Goal: Task Accomplishment & Management: Complete application form

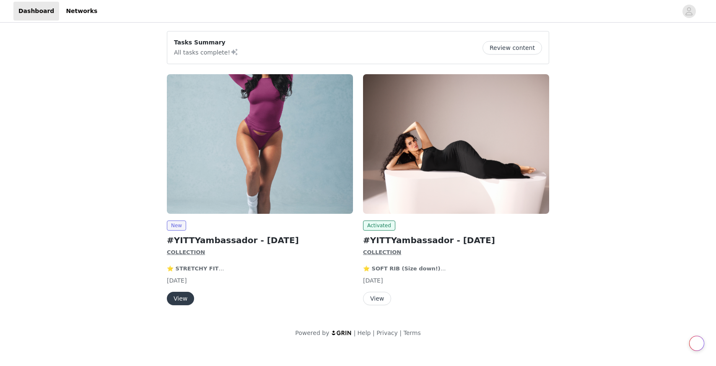
click at [184, 298] on button "View" at bounding box center [180, 298] width 27 height 13
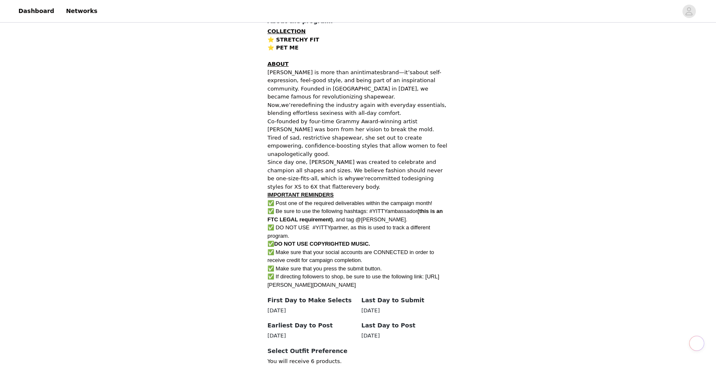
scroll to position [446, 0]
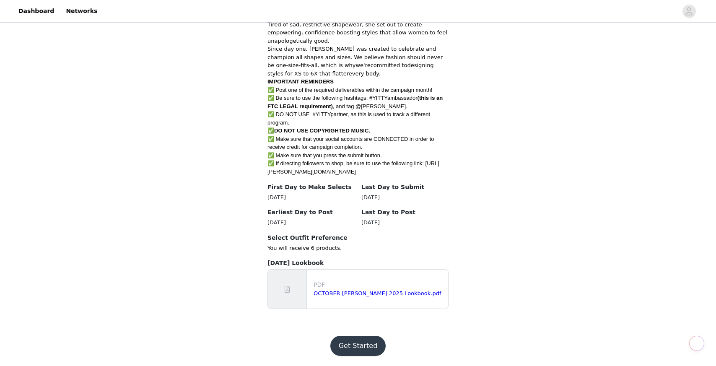
click at [356, 341] on button "Get Started" at bounding box center [358, 346] width 56 height 20
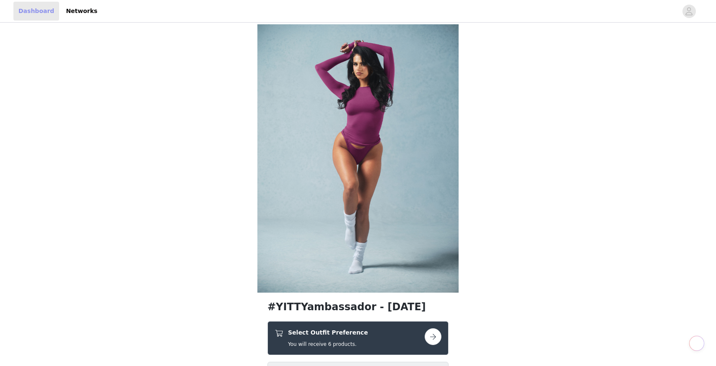
click at [37, 15] on link "Dashboard" at bounding box center [36, 11] width 46 height 19
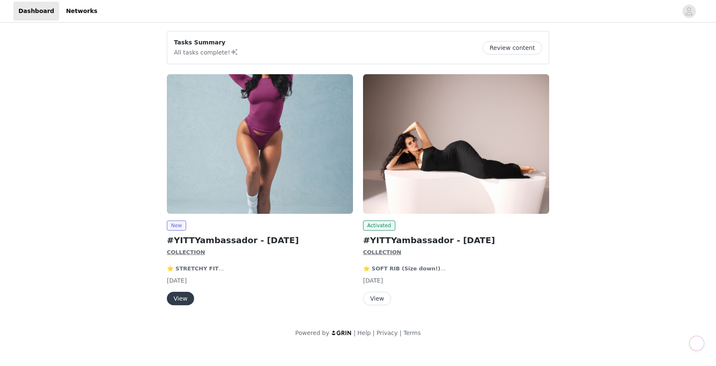
click at [180, 295] on button "View" at bounding box center [180, 298] width 27 height 13
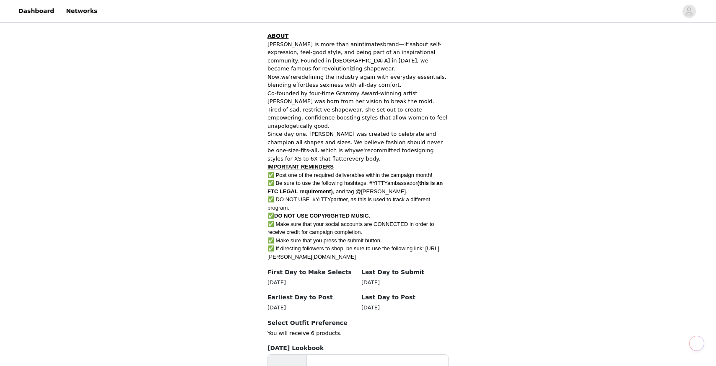
scroll to position [446, 0]
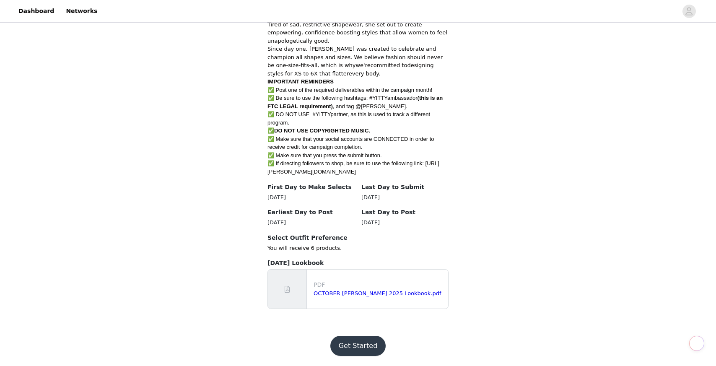
click at [355, 343] on button "Get Started" at bounding box center [358, 346] width 56 height 20
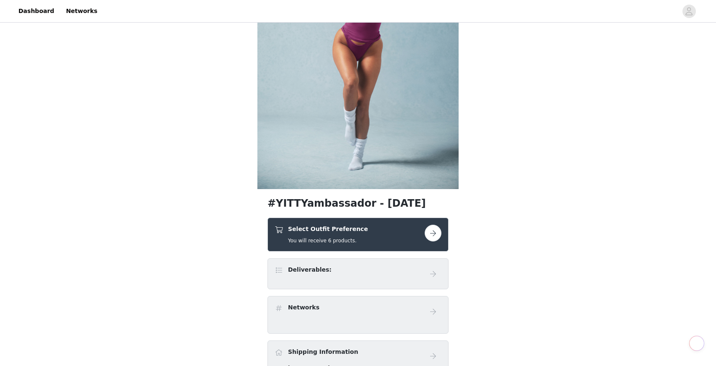
scroll to position [192, 0]
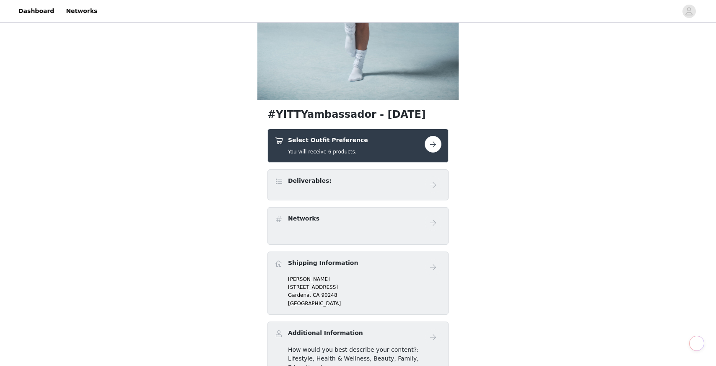
click at [438, 145] on button "button" at bounding box center [433, 144] width 17 height 17
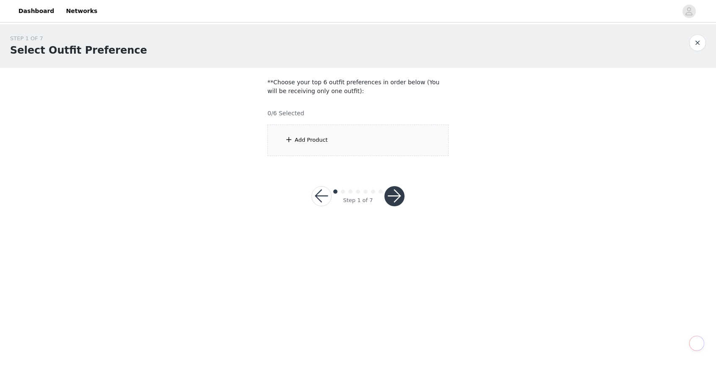
click at [422, 135] on div "Add Product" at bounding box center [357, 139] width 181 height 31
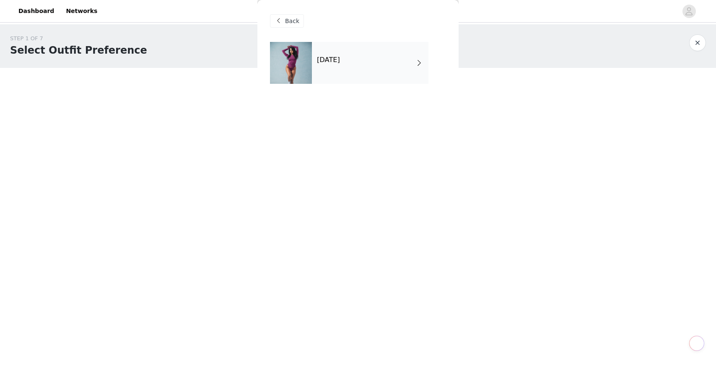
click at [406, 79] on div "October 2025" at bounding box center [370, 63] width 116 height 42
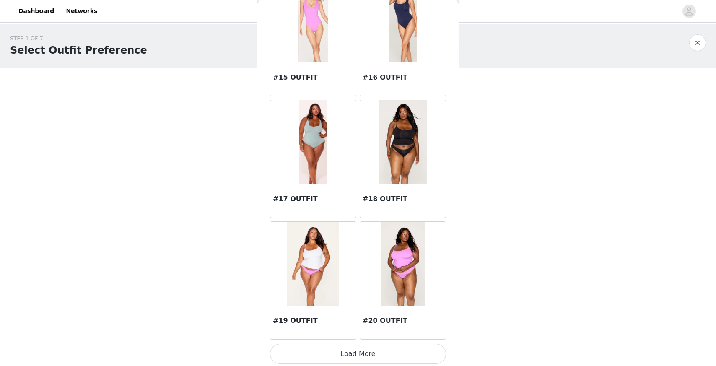
scroll to position [916, 0]
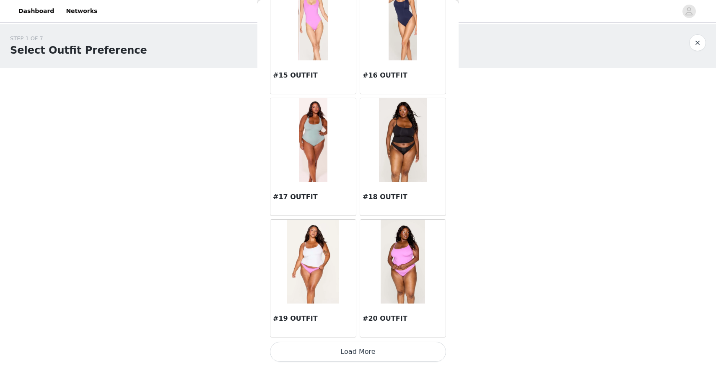
click at [332, 355] on button "Load More" at bounding box center [358, 352] width 176 height 20
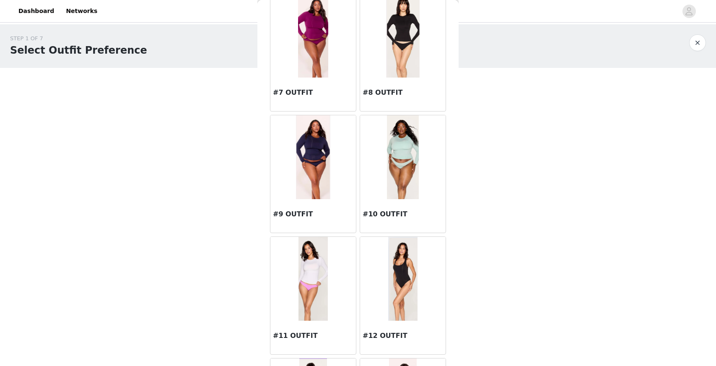
scroll to position [412, 0]
click at [319, 179] on img at bounding box center [313, 158] width 34 height 84
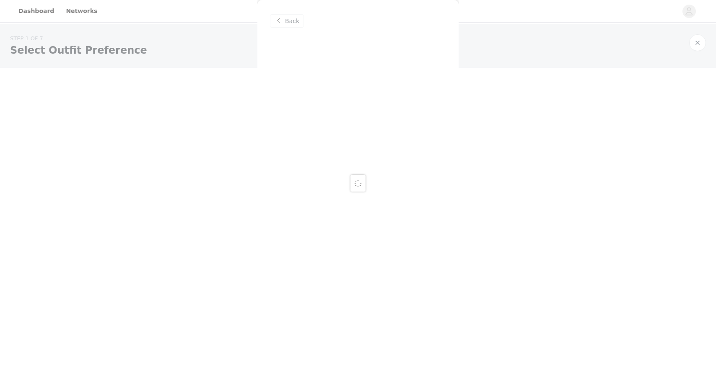
scroll to position [0, 0]
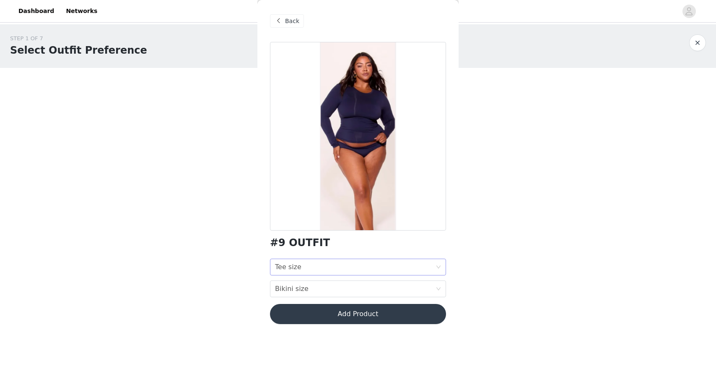
click at [333, 270] on div "Tee size Tee size" at bounding box center [355, 267] width 161 height 16
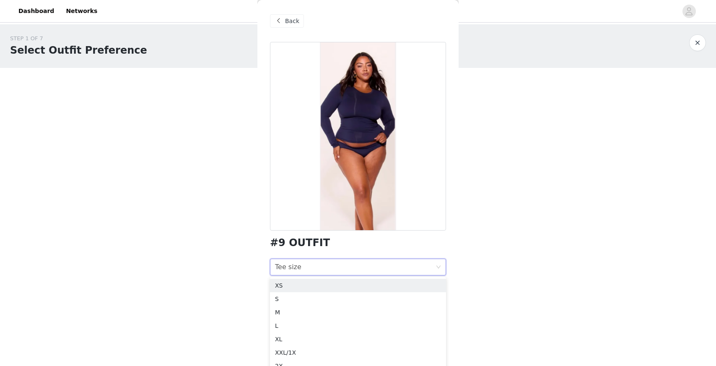
click at [253, 290] on body "Dashboard Networks STEP 1 OF 7 Select Outfit Preference **Choose your top 6 out…" at bounding box center [358, 183] width 716 height 366
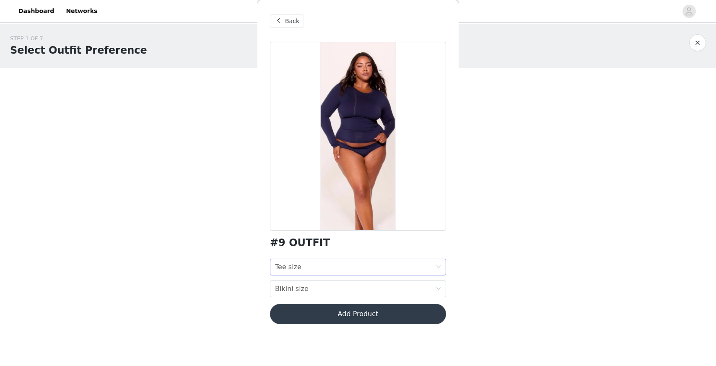
click at [282, 272] on div "Tee size" at bounding box center [288, 267] width 26 height 16
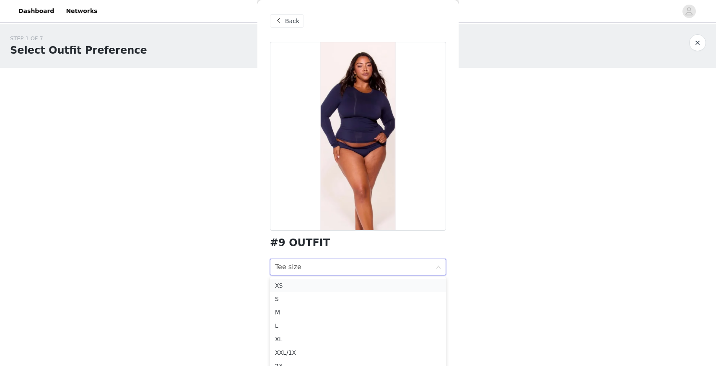
click at [298, 285] on div "XS" at bounding box center [358, 285] width 166 height 9
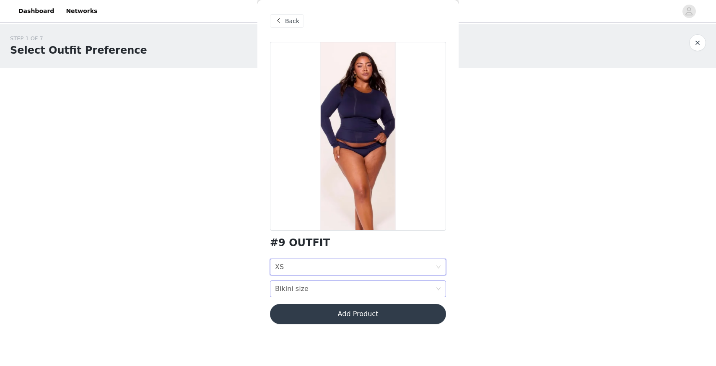
click at [302, 291] on div "Bikini size" at bounding box center [292, 289] width 34 height 16
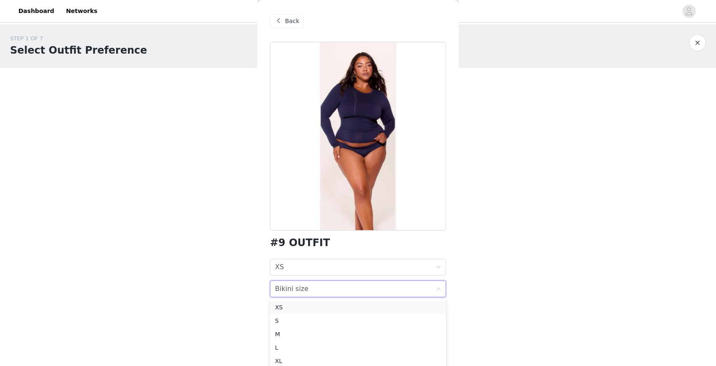
click at [302, 310] on div "XS" at bounding box center [358, 307] width 166 height 9
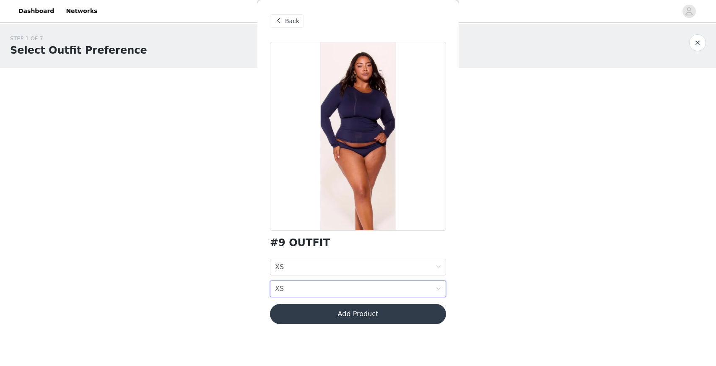
click at [360, 307] on button "Add Product" at bounding box center [358, 314] width 176 height 20
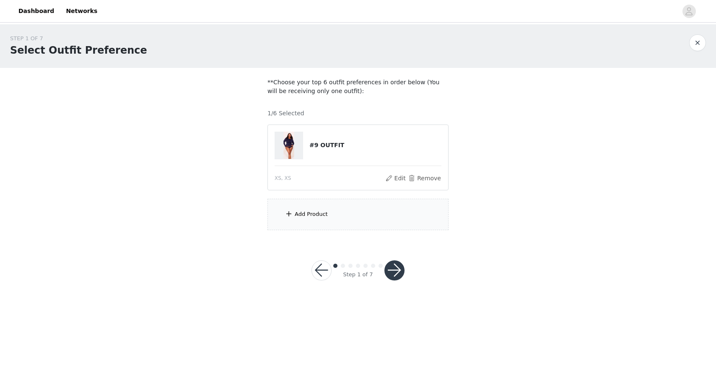
click at [326, 214] on div "Add Product" at bounding box center [311, 214] width 33 height 8
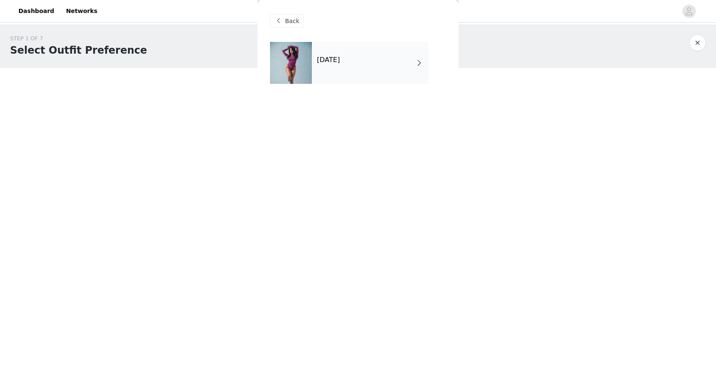
click at [360, 85] on div "October 2025" at bounding box center [358, 69] width 176 height 54
click at [380, 72] on div "October 2025" at bounding box center [370, 63] width 116 height 42
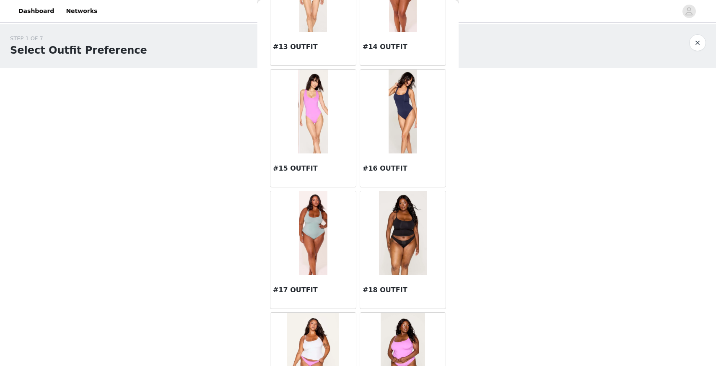
scroll to position [916, 0]
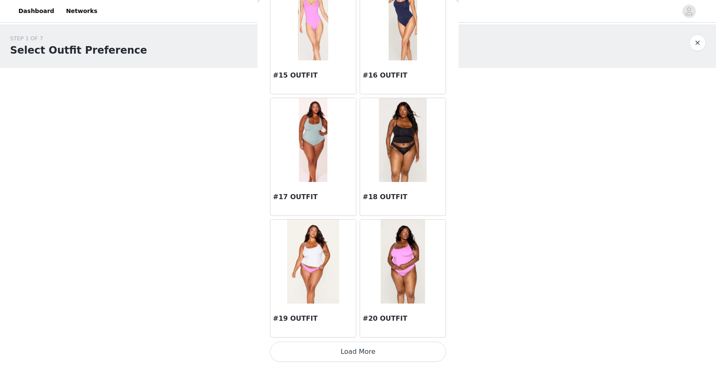
click at [356, 347] on button "Load More" at bounding box center [358, 352] width 176 height 20
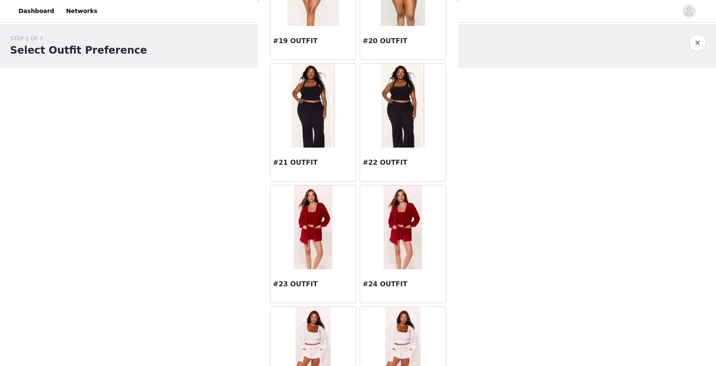
scroll to position [1191, 0]
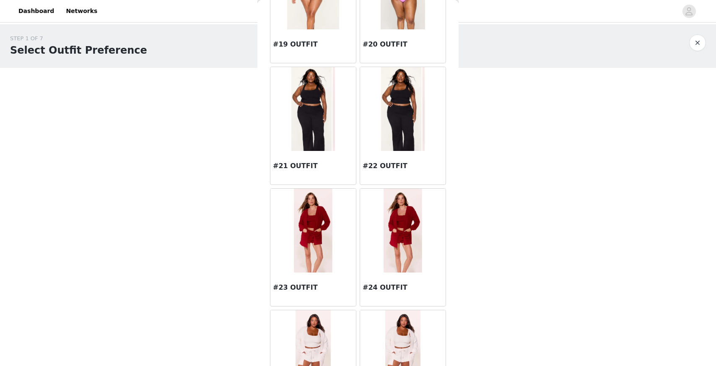
click at [381, 135] on img at bounding box center [403, 109] width 44 height 84
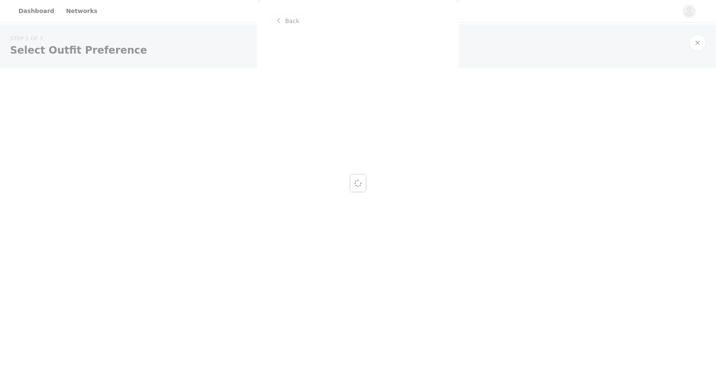
scroll to position [0, 0]
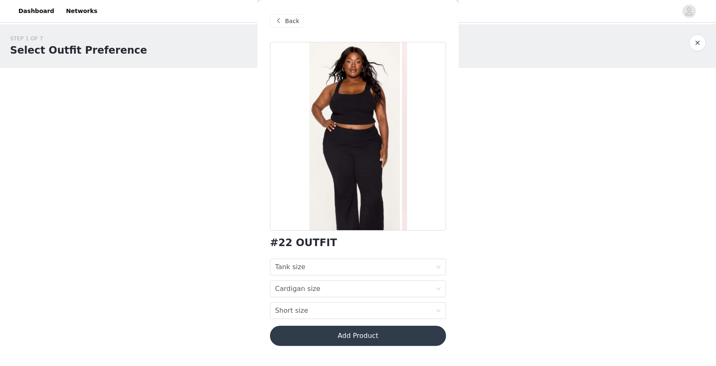
click at [292, 25] on span "Back" at bounding box center [292, 21] width 14 height 9
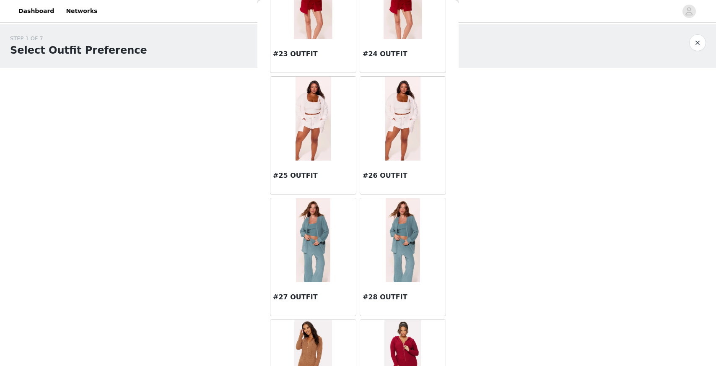
scroll to position [1512, 0]
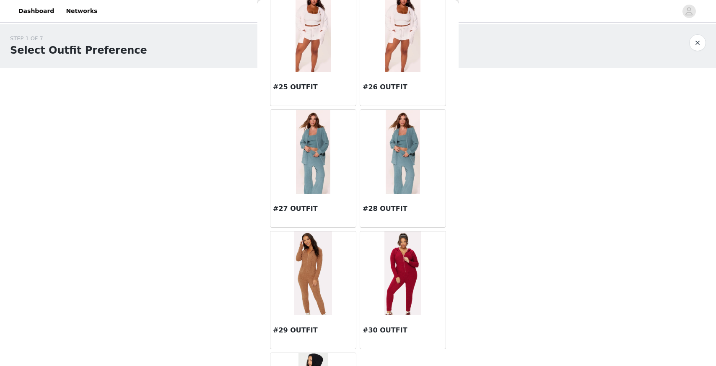
click at [414, 178] on img at bounding box center [403, 152] width 34 height 84
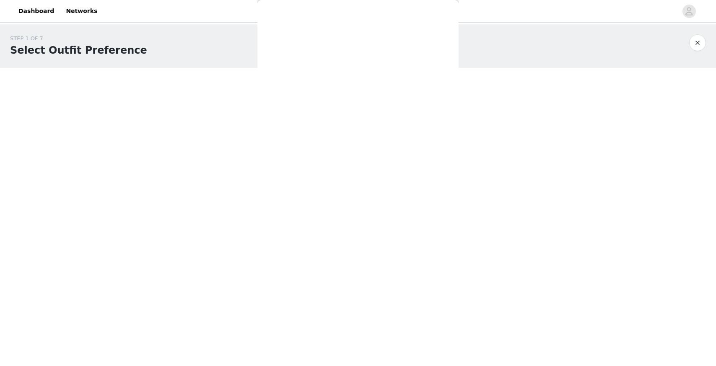
scroll to position [0, 0]
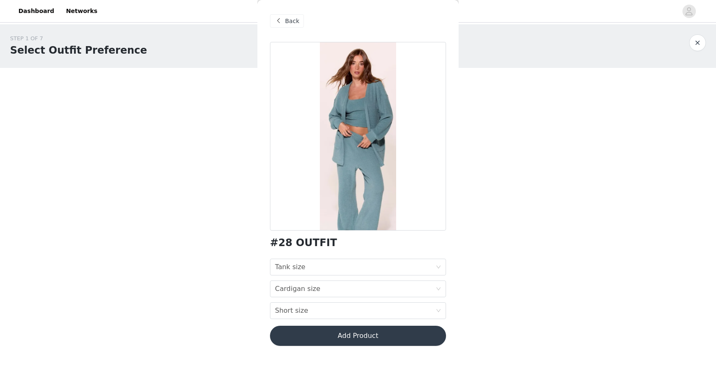
click at [285, 19] on span "Back" at bounding box center [292, 21] width 14 height 9
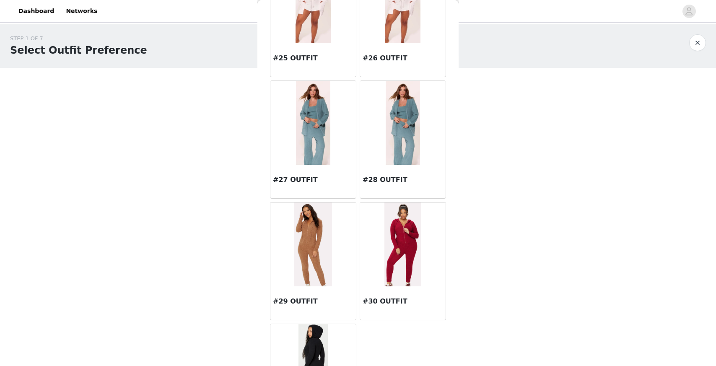
scroll to position [1619, 0]
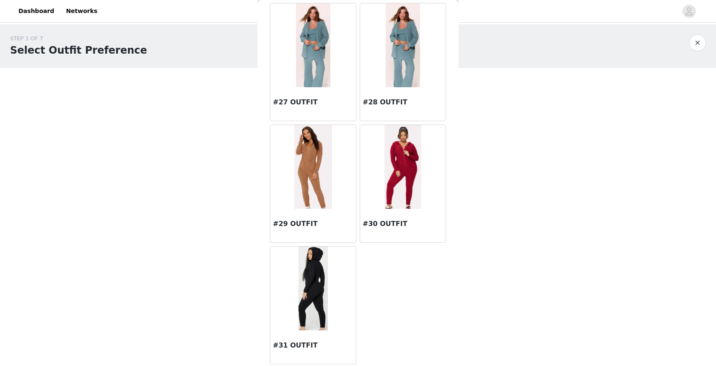
click at [306, 64] on img at bounding box center [313, 45] width 34 height 84
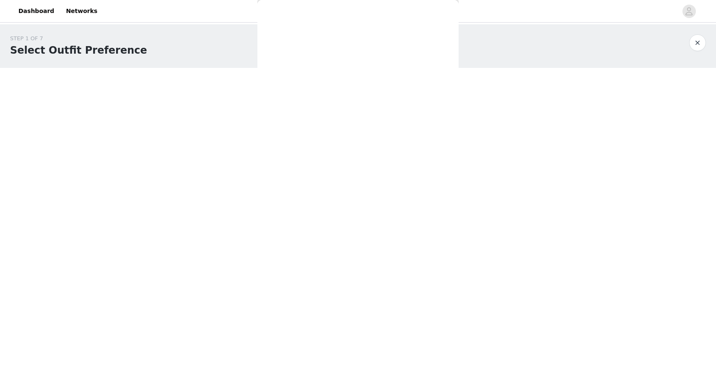
scroll to position [0, 0]
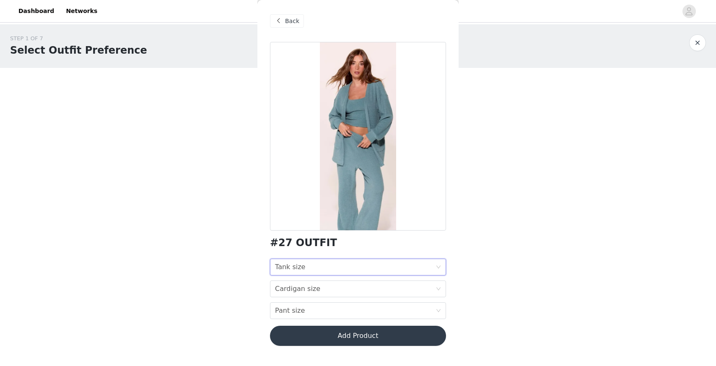
click at [297, 264] on div "Tank size" at bounding box center [290, 267] width 30 height 16
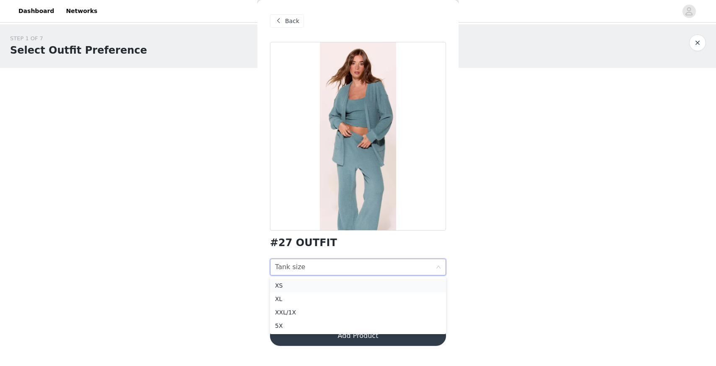
click at [300, 282] on div "XS" at bounding box center [358, 285] width 166 height 9
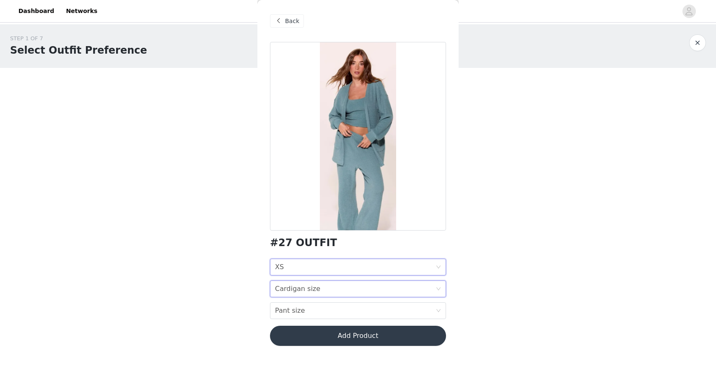
click at [301, 290] on div "Cardigan size" at bounding box center [297, 289] width 45 height 16
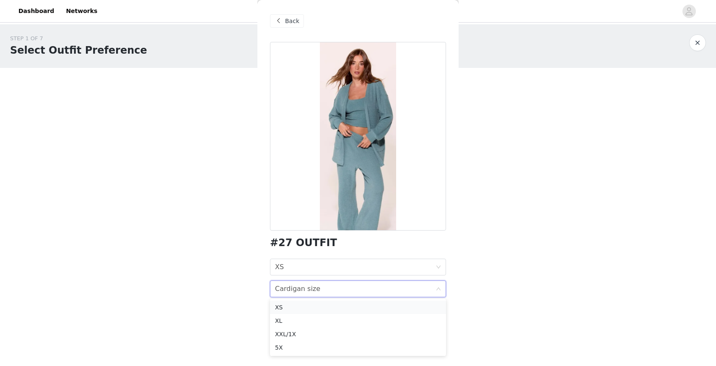
click at [299, 303] on div "XS" at bounding box center [358, 307] width 166 height 9
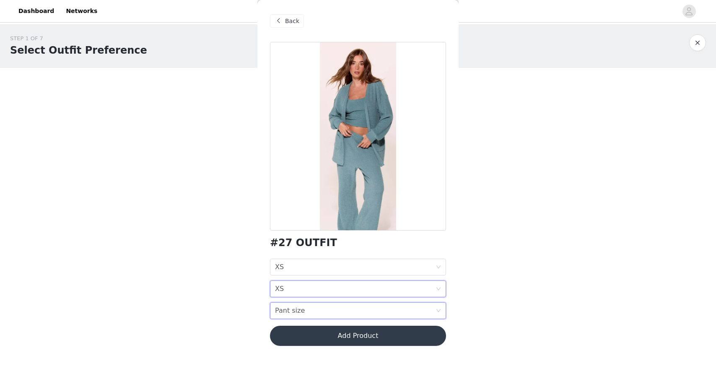
click at [297, 315] on div "Pant size" at bounding box center [290, 311] width 30 height 16
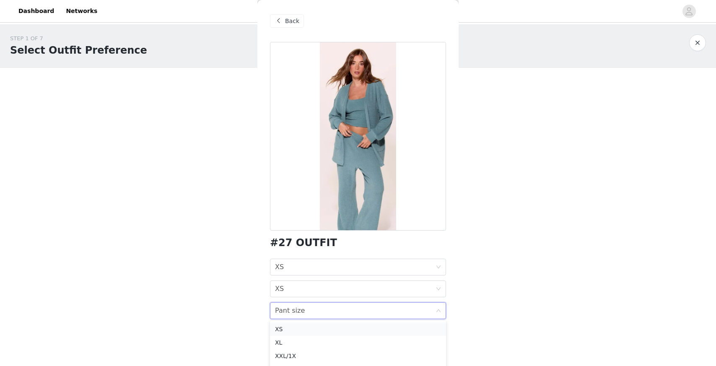
click at [293, 327] on div "XS" at bounding box center [358, 328] width 166 height 9
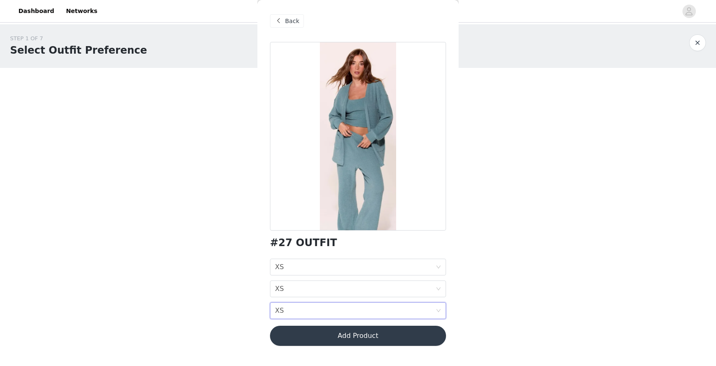
click at [238, 309] on body "Dashboard Networks STEP 1 OF 7 Select Outfit Preference **Choose your top 6 out…" at bounding box center [358, 183] width 716 height 366
click at [364, 339] on button "Add Product" at bounding box center [358, 336] width 176 height 20
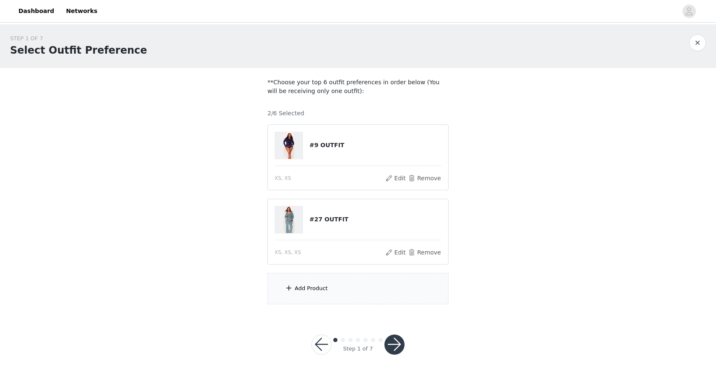
click at [350, 283] on div "Add Product" at bounding box center [357, 288] width 181 height 31
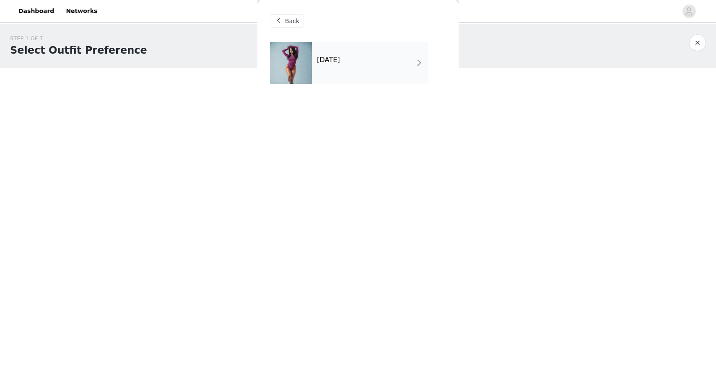
click at [379, 65] on div "October 2025" at bounding box center [370, 63] width 116 height 42
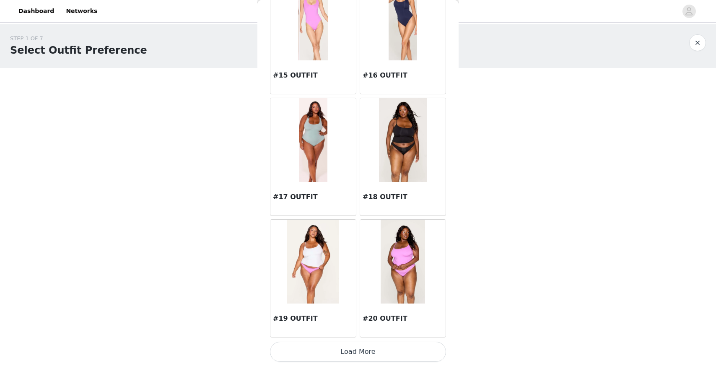
scroll to position [8, 0]
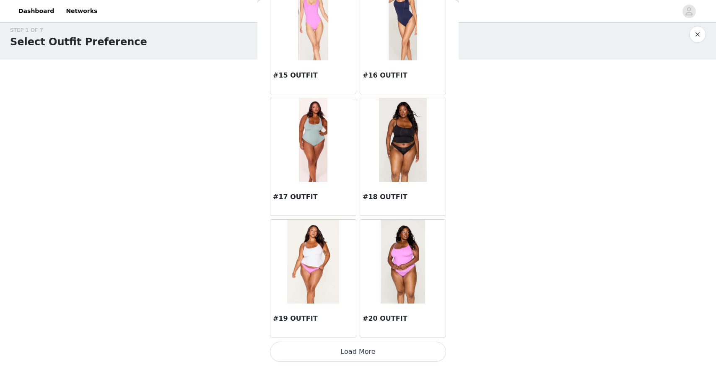
click at [355, 346] on button "Load More" at bounding box center [358, 352] width 176 height 20
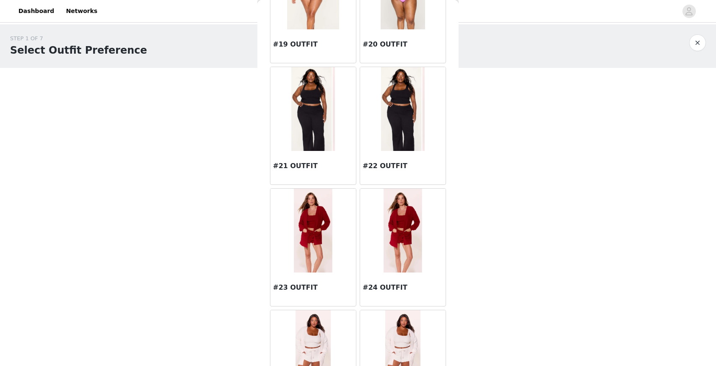
scroll to position [1190, 0]
click at [311, 130] on img at bounding box center [313, 109] width 44 height 84
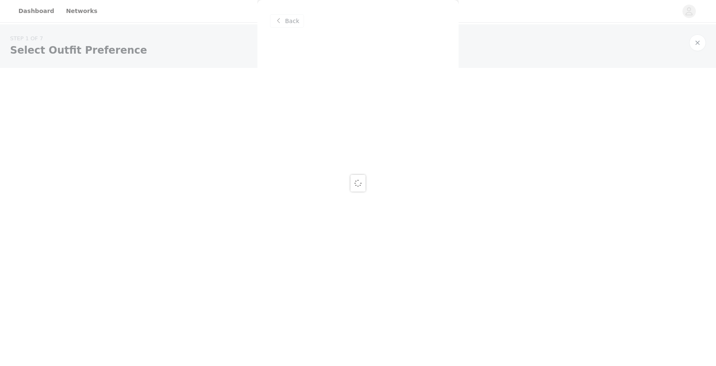
scroll to position [8, 0]
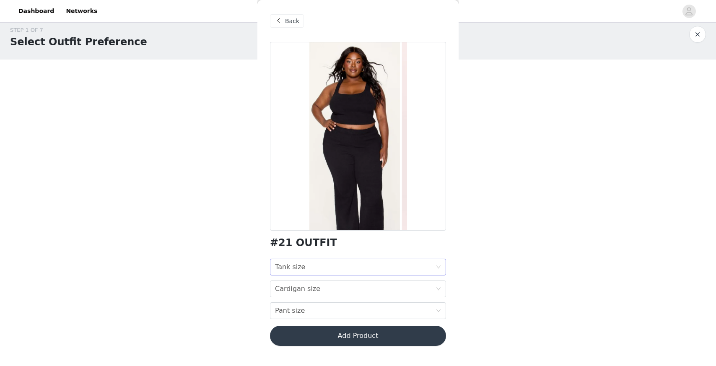
click at [301, 266] on div "Tank size" at bounding box center [290, 267] width 30 height 16
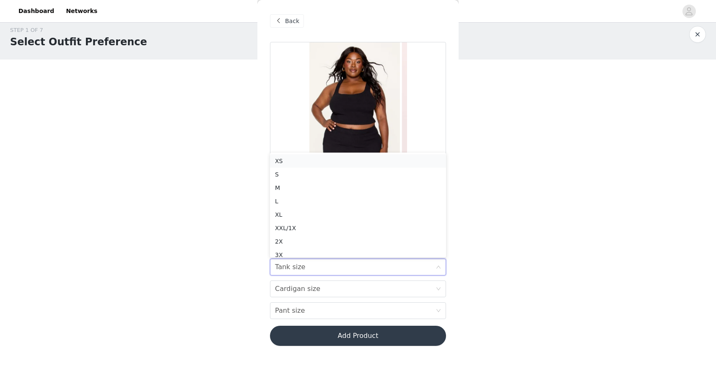
click at [313, 161] on div "XS" at bounding box center [358, 160] width 166 height 9
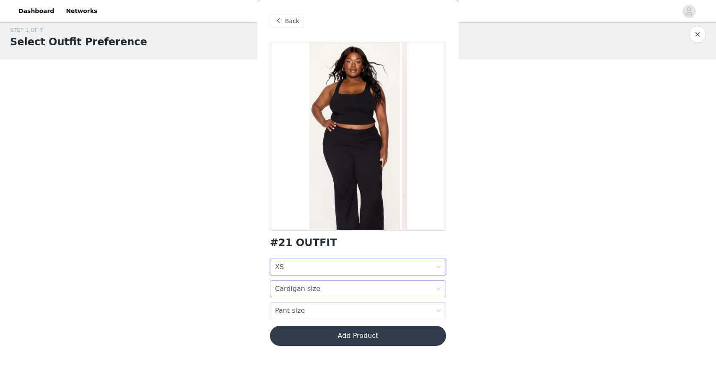
click at [302, 289] on div "Cardigan size" at bounding box center [297, 289] width 45 height 16
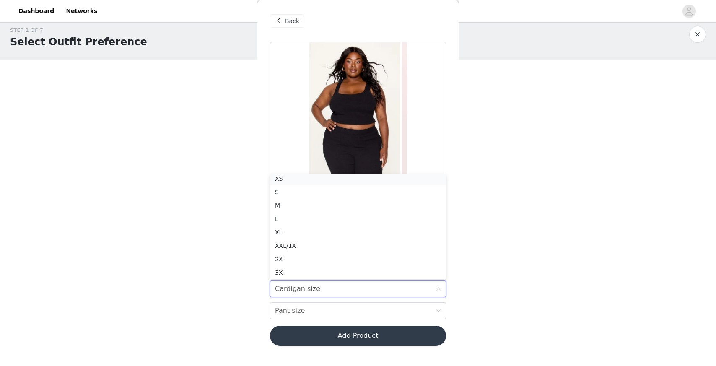
scroll to position [2, 0]
click at [312, 175] on li "XS" at bounding box center [358, 180] width 176 height 13
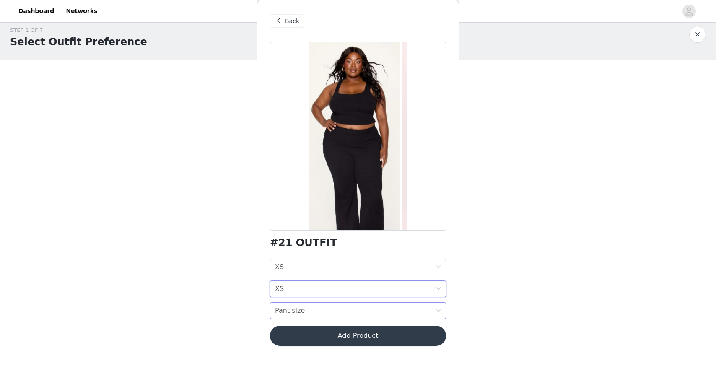
click at [297, 311] on div "Pant size" at bounding box center [290, 311] width 30 height 16
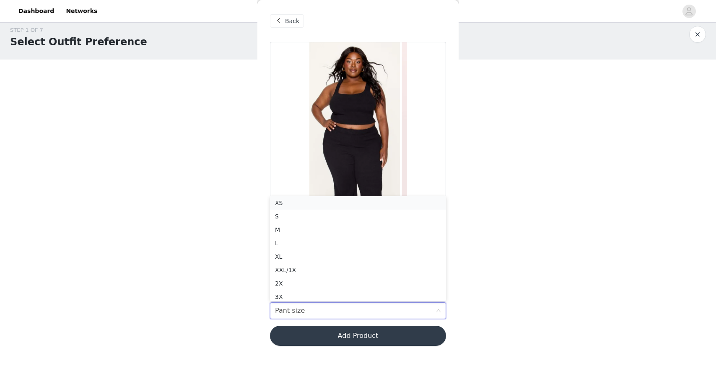
click at [307, 201] on div "XS" at bounding box center [358, 202] width 166 height 9
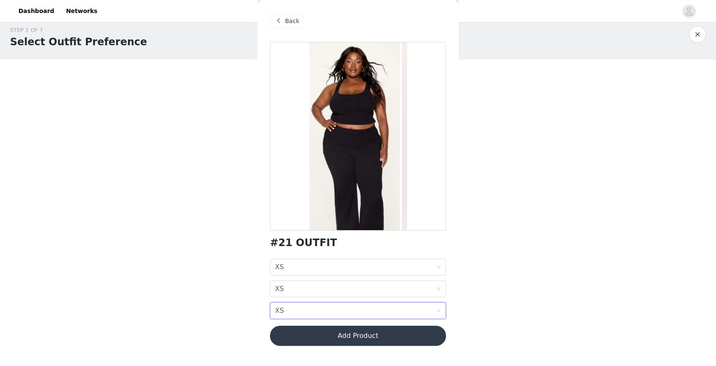
click at [238, 247] on div "STEP 1 OF 7 Select Outfit Preference **Choose your top 6 outfit preferences in …" at bounding box center [358, 161] width 716 height 290
click at [344, 332] on button "Add Product" at bounding box center [358, 336] width 176 height 20
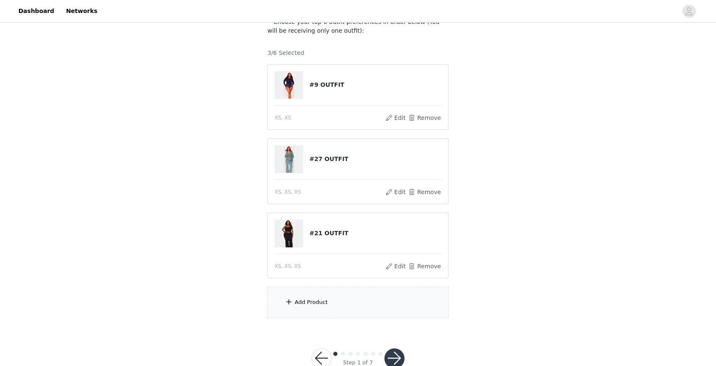
scroll to position [62, 0]
click at [399, 117] on button "Edit" at bounding box center [395, 116] width 21 height 10
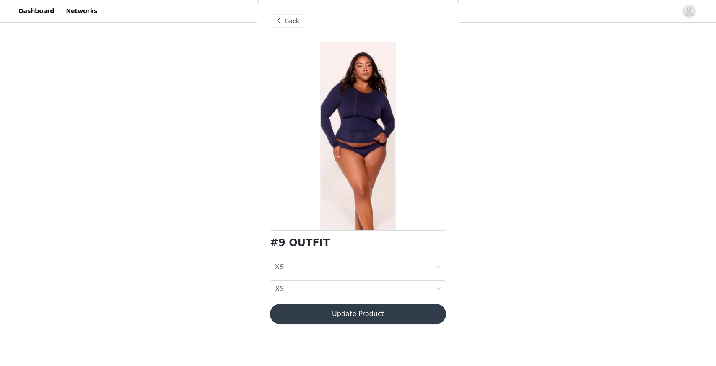
click at [294, 22] on span "Back" at bounding box center [292, 21] width 14 height 9
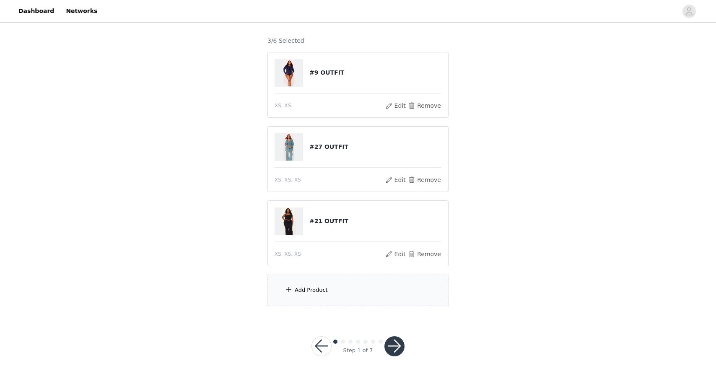
scroll to position [83, 0]
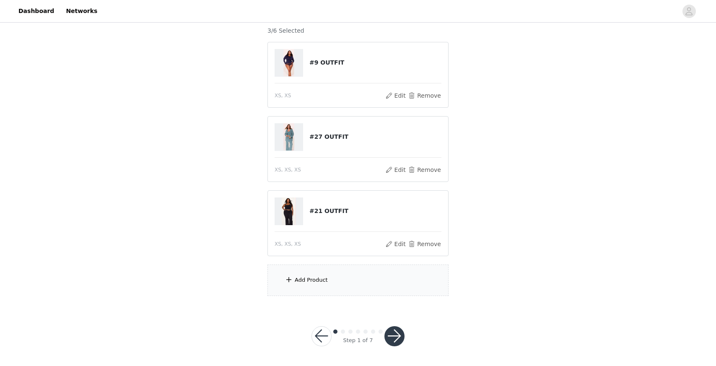
click at [393, 341] on button "button" at bounding box center [394, 336] width 20 height 20
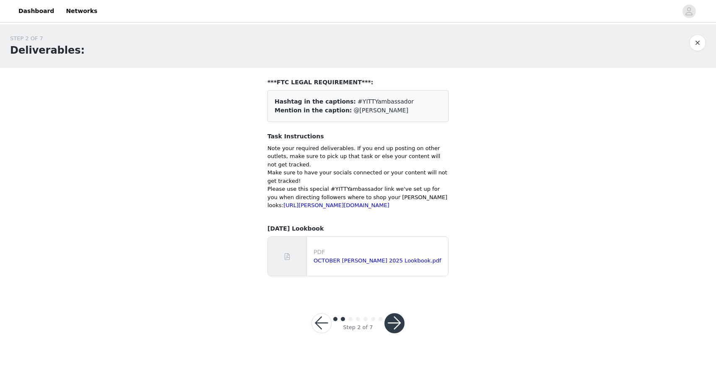
click at [400, 333] on button "button" at bounding box center [394, 323] width 20 height 20
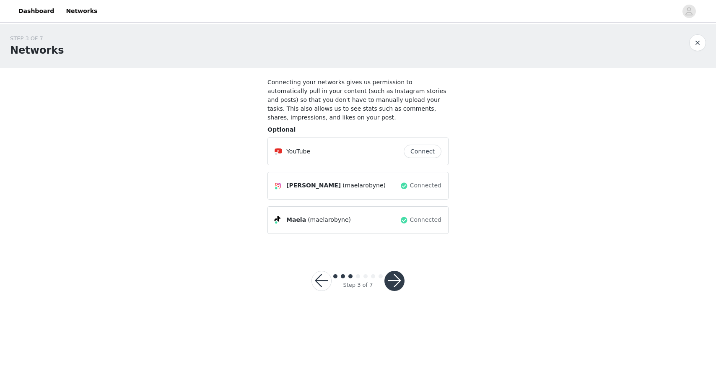
click at [389, 280] on button "button" at bounding box center [394, 281] width 20 height 20
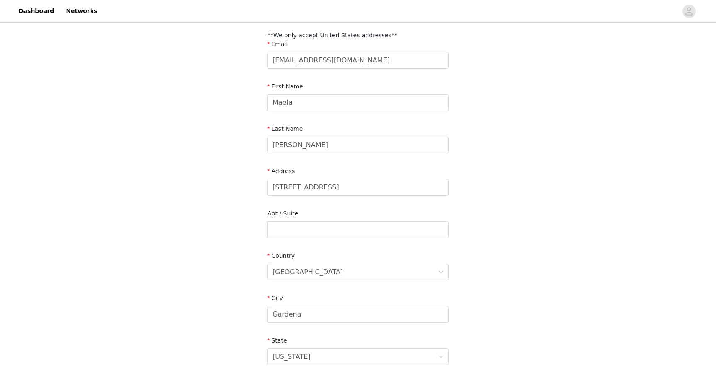
scroll to position [204, 0]
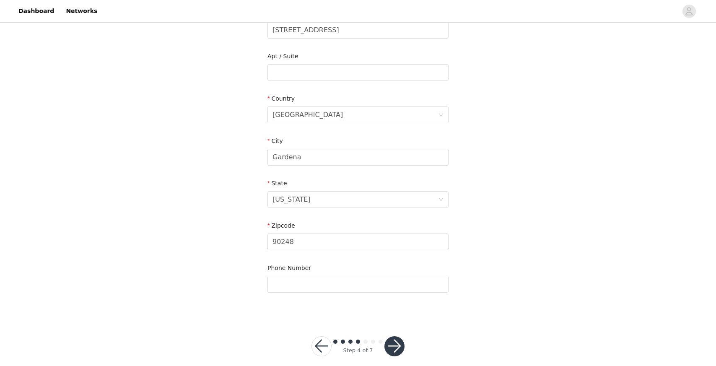
click at [393, 350] on button "button" at bounding box center [394, 346] width 20 height 20
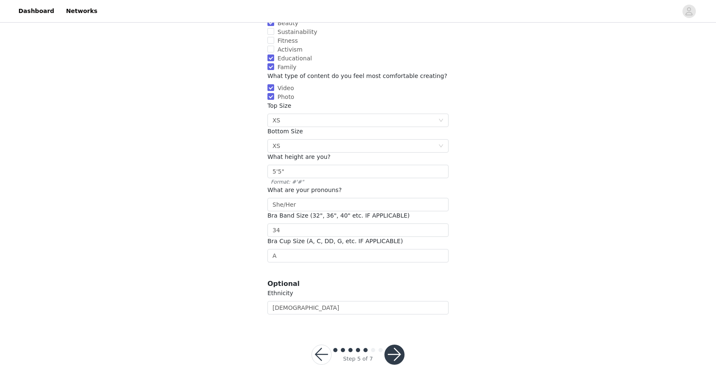
scroll to position [135, 0]
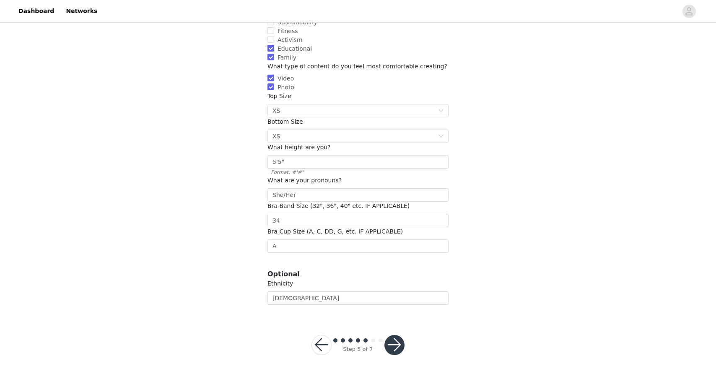
click at [392, 335] on button "button" at bounding box center [394, 345] width 20 height 20
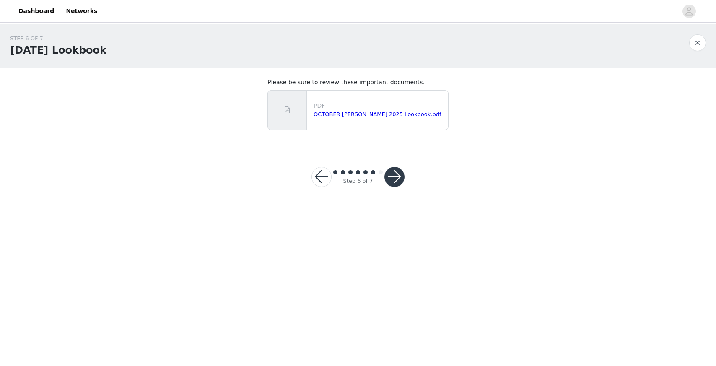
click at [395, 174] on button "button" at bounding box center [394, 177] width 20 height 20
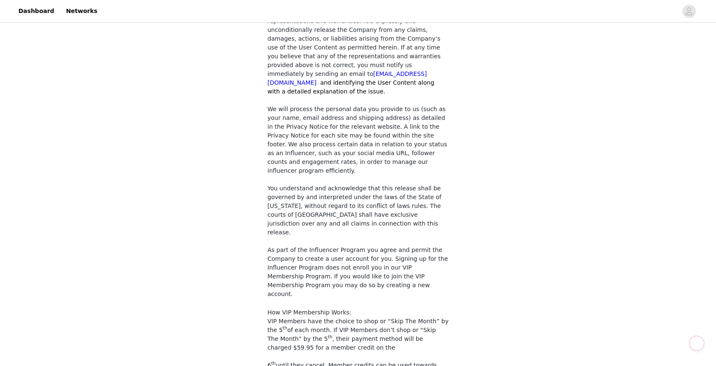
scroll to position [682, 0]
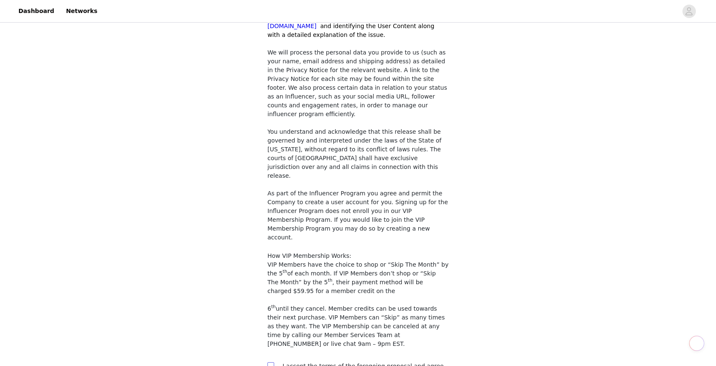
click at [273, 362] on input "checkbox" at bounding box center [270, 365] width 6 height 6
checkbox input "true"
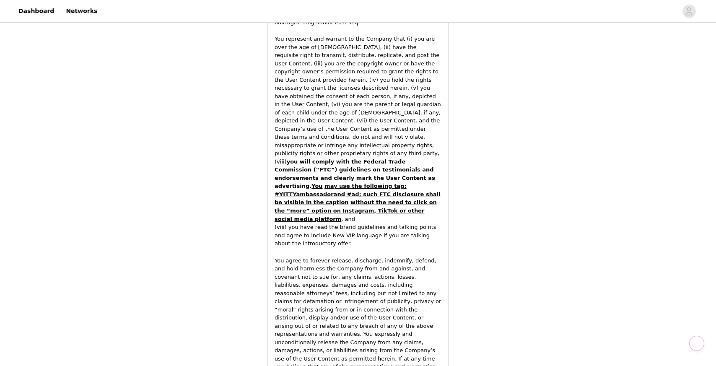
scroll to position [1396, 0]
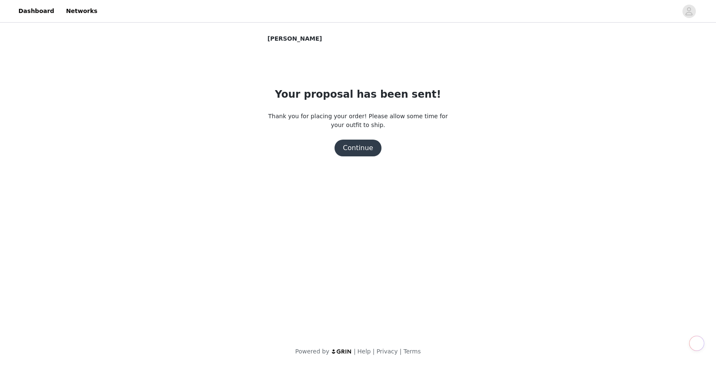
scroll to position [0, 0]
click at [357, 152] on button "Continue" at bounding box center [357, 148] width 47 height 17
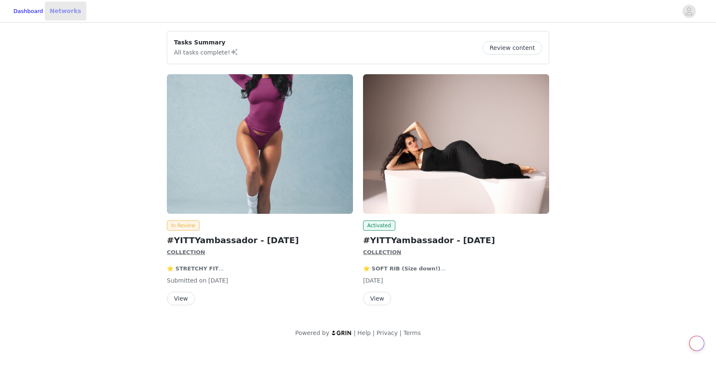
click at [71, 15] on link "Networks" at bounding box center [65, 11] width 41 height 19
